Goal: Information Seeking & Learning: Learn about a topic

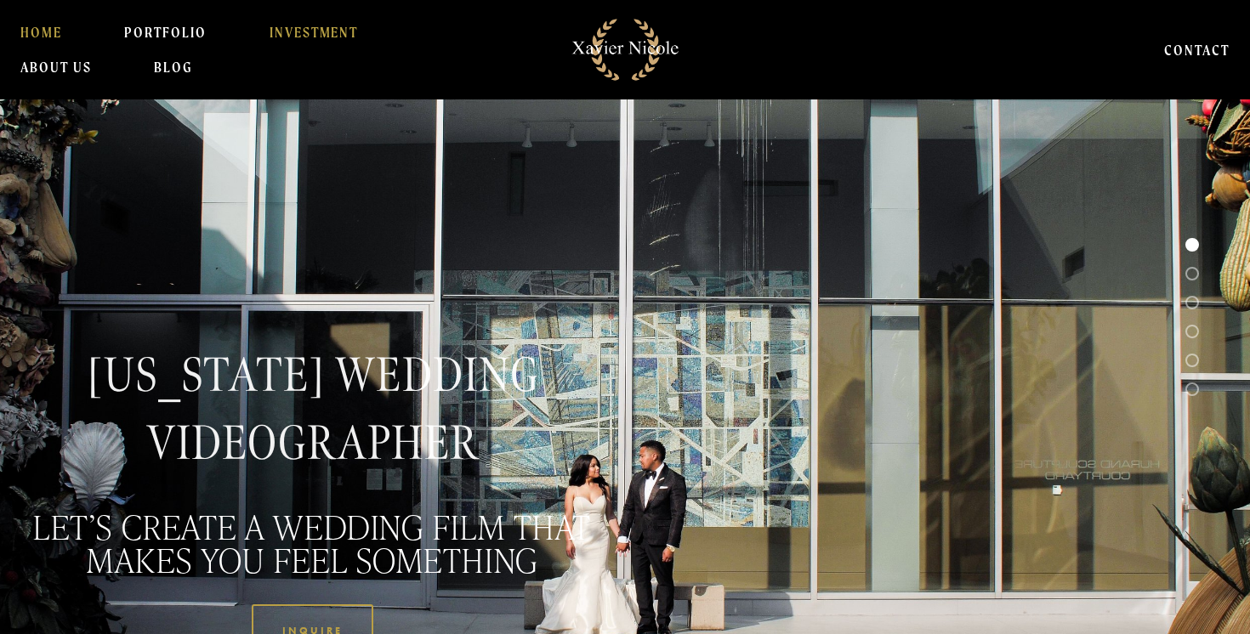
click at [307, 35] on link "INVESTMENT" at bounding box center [314, 32] width 89 height 34
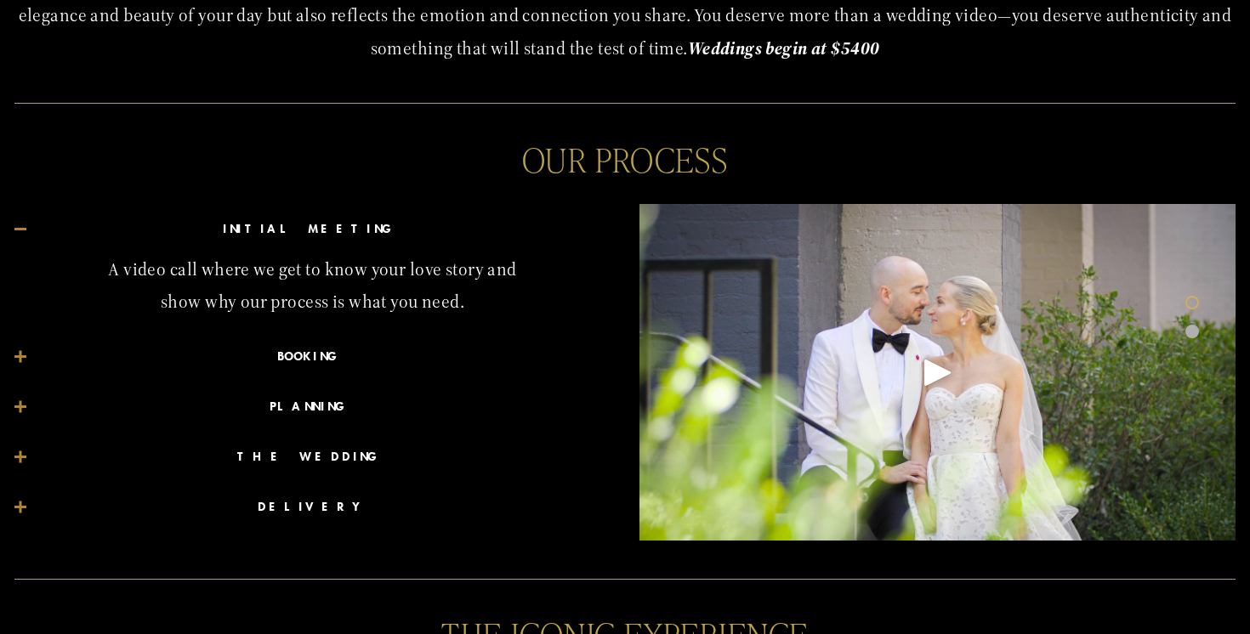
scroll to position [781, 0]
click at [258, 352] on span "BOOKING" at bounding box center [318, 356] width 584 height 24
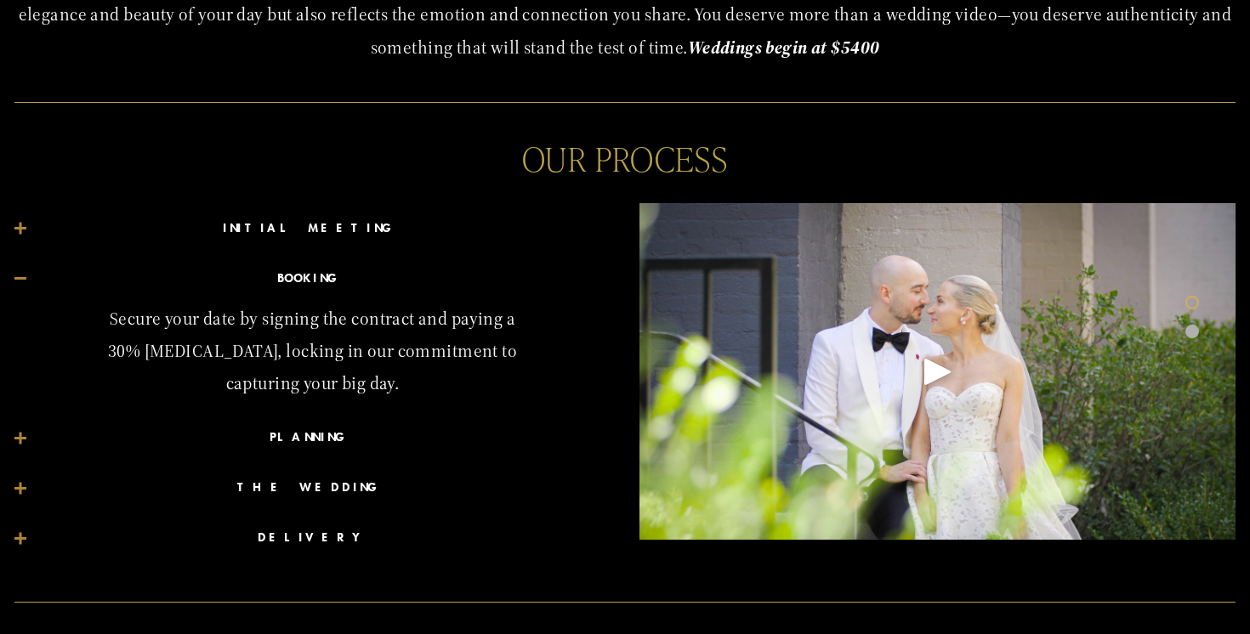
click at [276, 441] on span "PLANNING" at bounding box center [318, 438] width 584 height 24
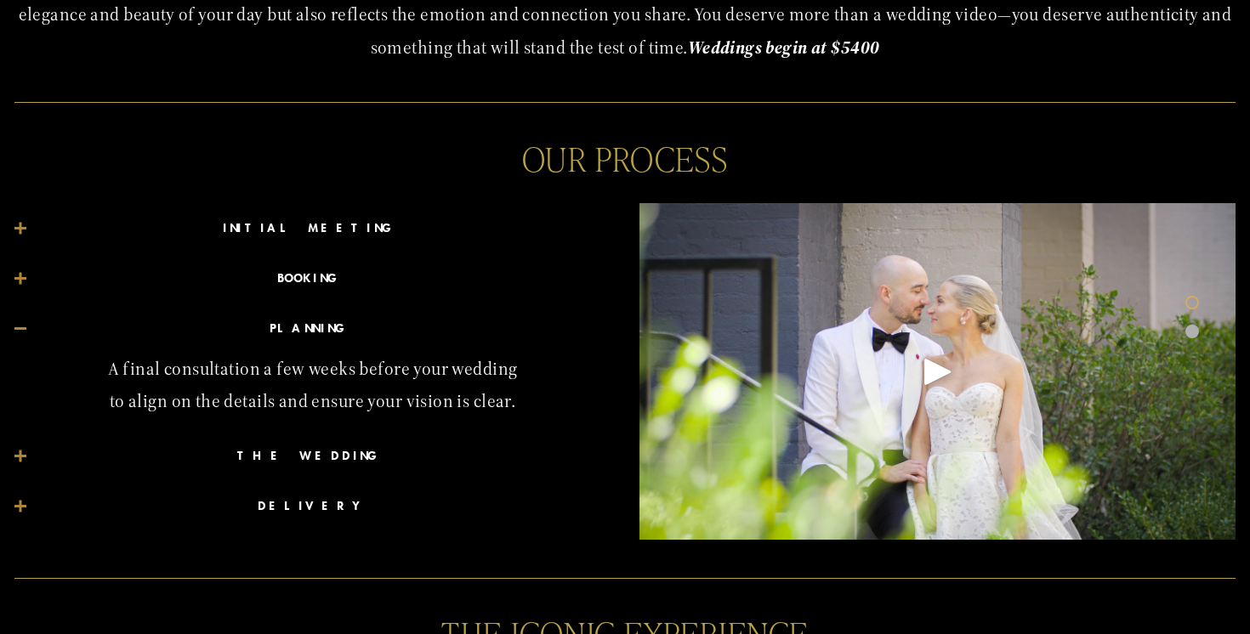
click at [323, 457] on span "THE WEDDING" at bounding box center [318, 457] width 584 height 24
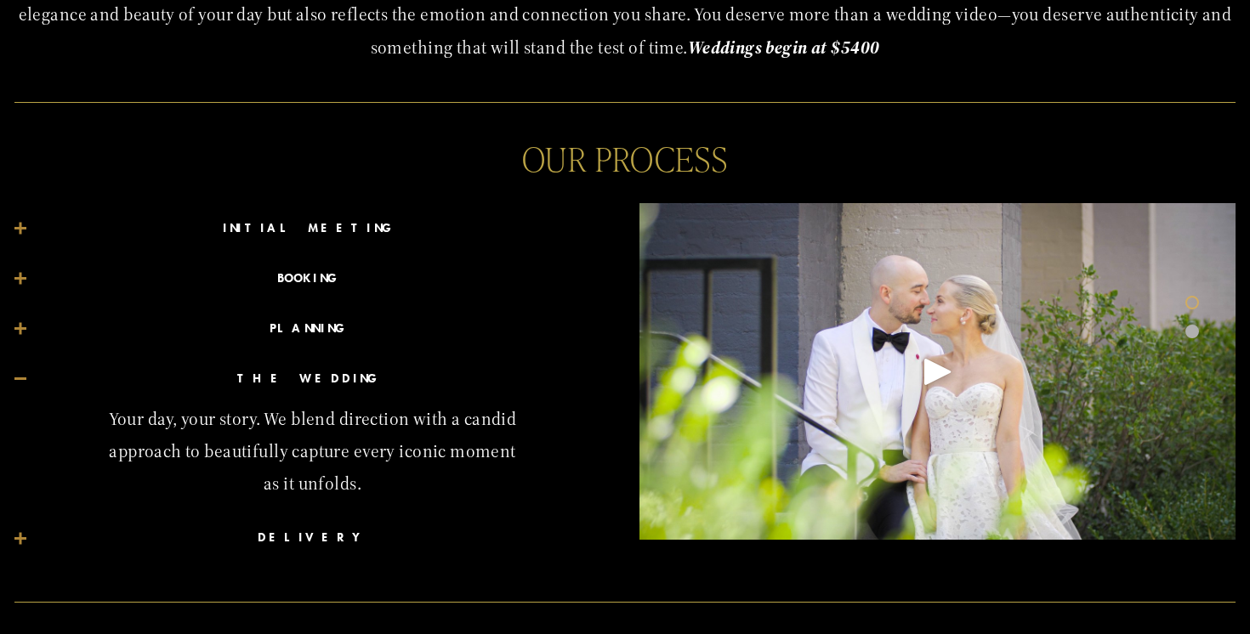
click at [324, 325] on span "PLANNING" at bounding box center [318, 329] width 584 height 24
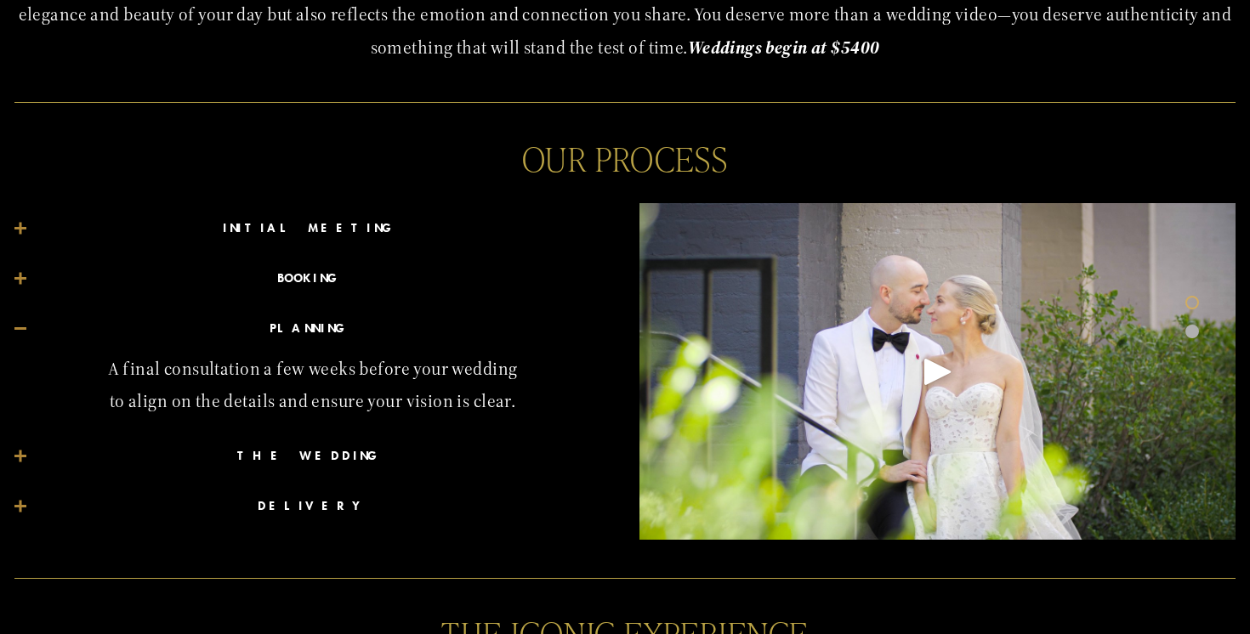
click at [293, 516] on span "DELIVERY" at bounding box center [318, 507] width 584 height 24
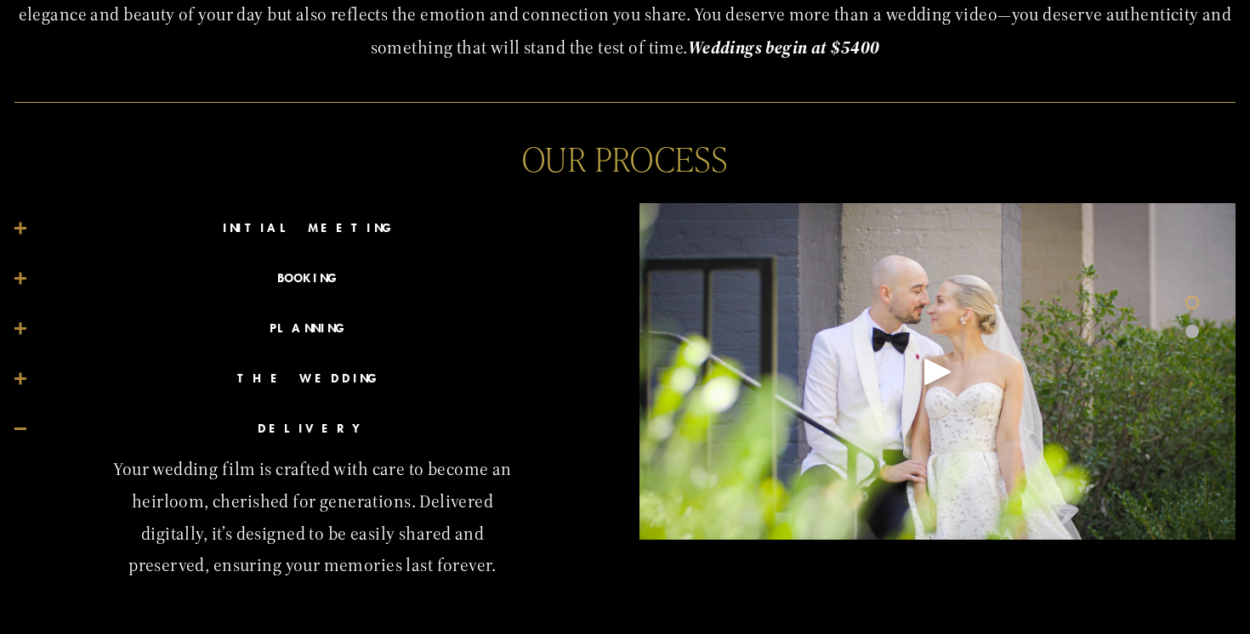
click at [952, 376] on div "Play" at bounding box center [938, 371] width 41 height 41
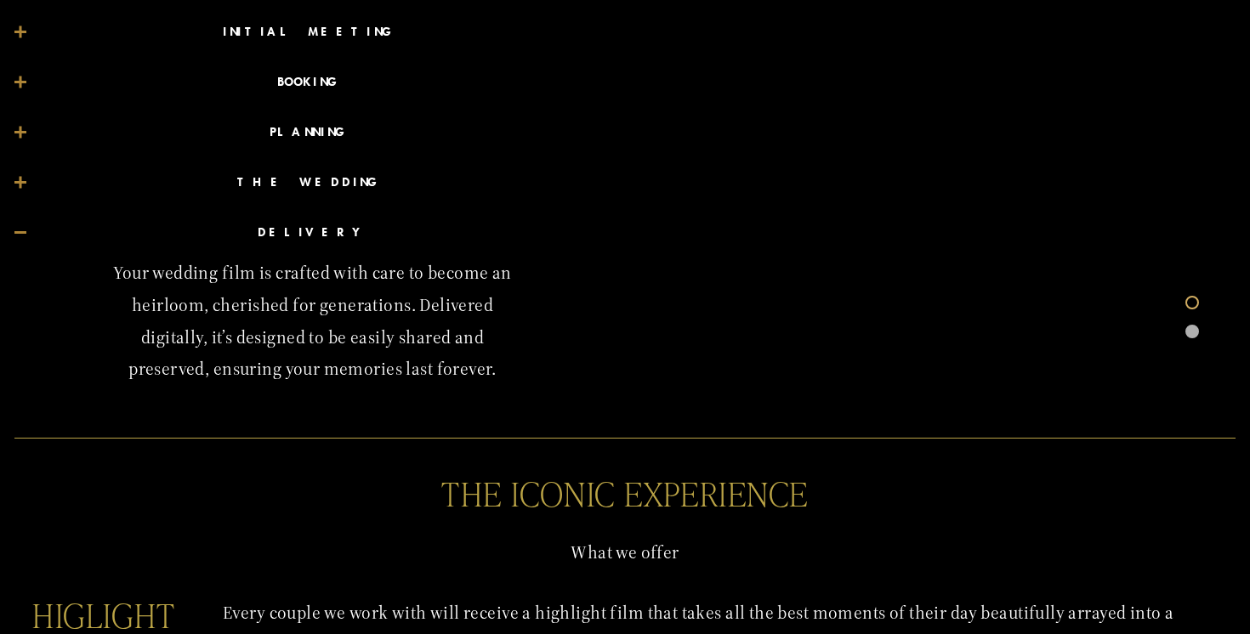
scroll to position [968, 0]
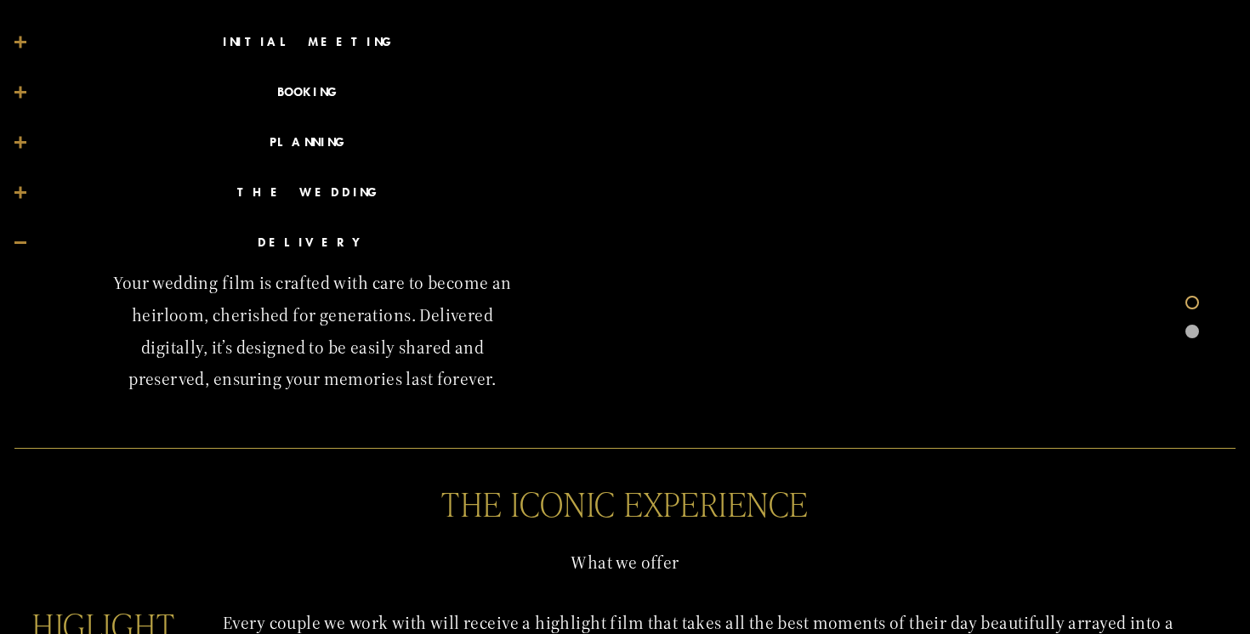
click at [304, 42] on span "INITIAL MEETING" at bounding box center [318, 43] width 584 height 24
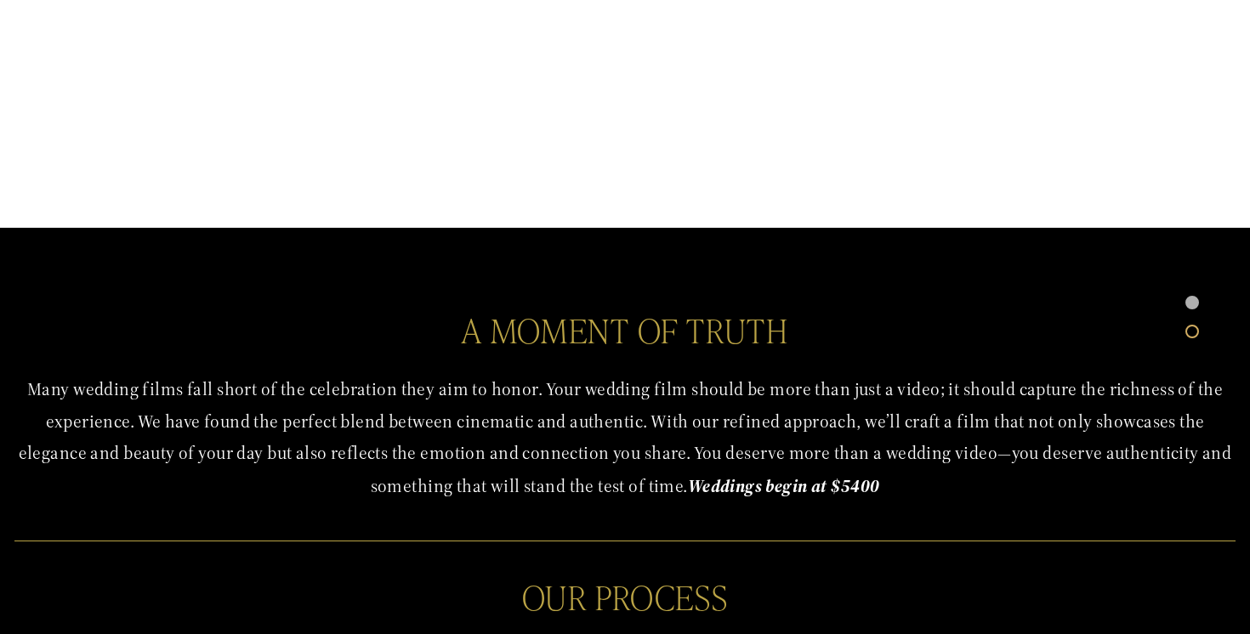
scroll to position [0, 0]
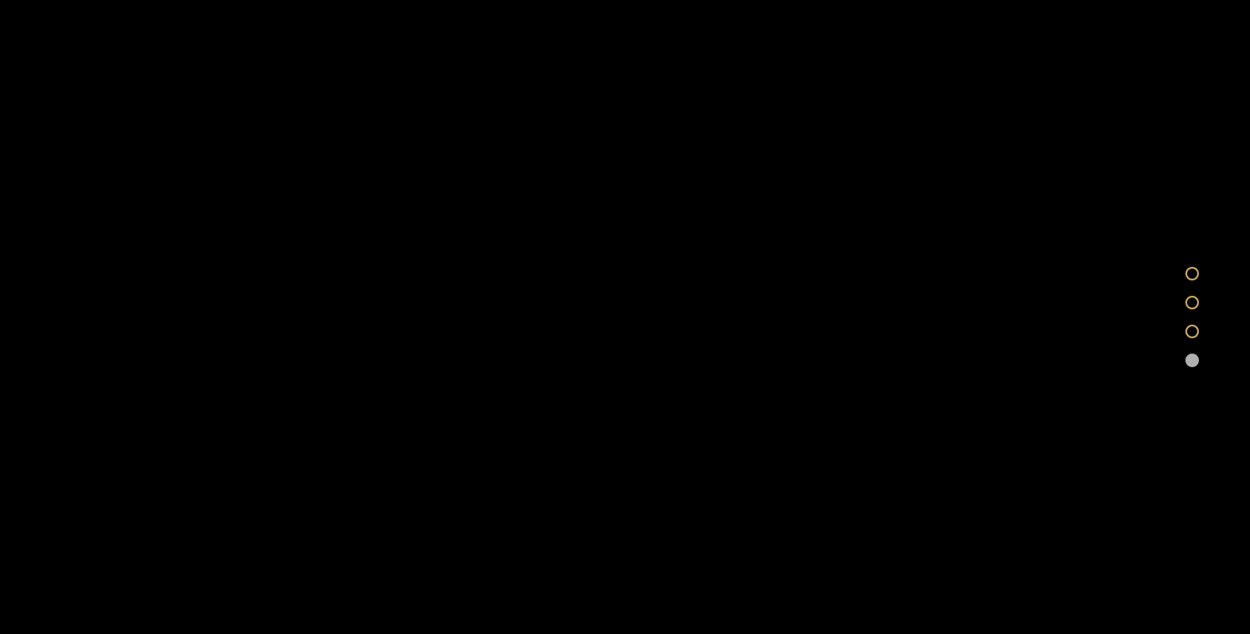
scroll to position [3908, 0]
